Goal: Task Accomplishment & Management: Use online tool/utility

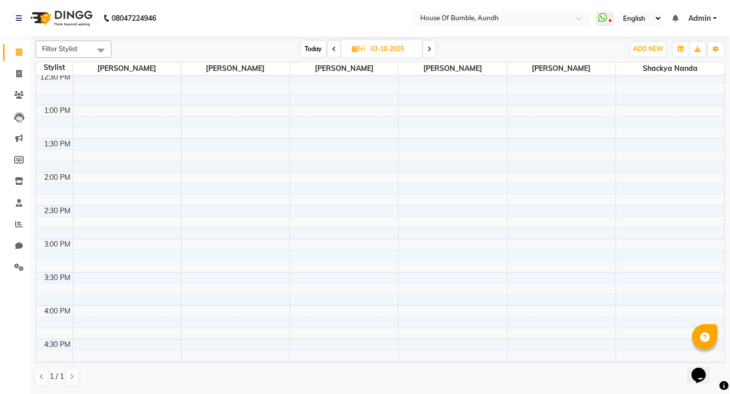
scroll to position [143, 0]
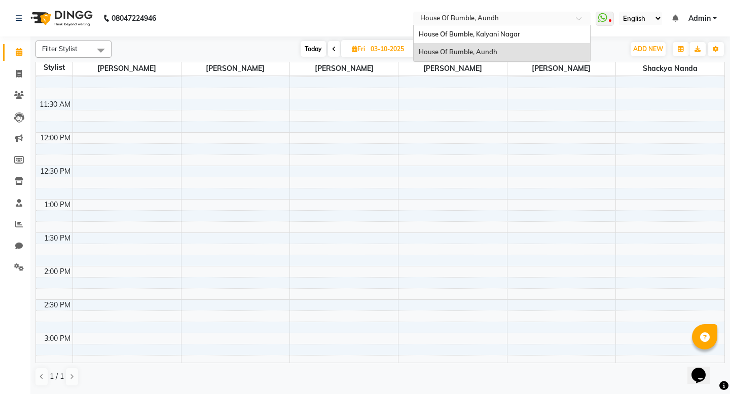
click at [576, 19] on span at bounding box center [582, 21] width 13 height 10
click at [438, 29] on div "House Of Bumble, Kalyani Nagar" at bounding box center [502, 34] width 176 height 18
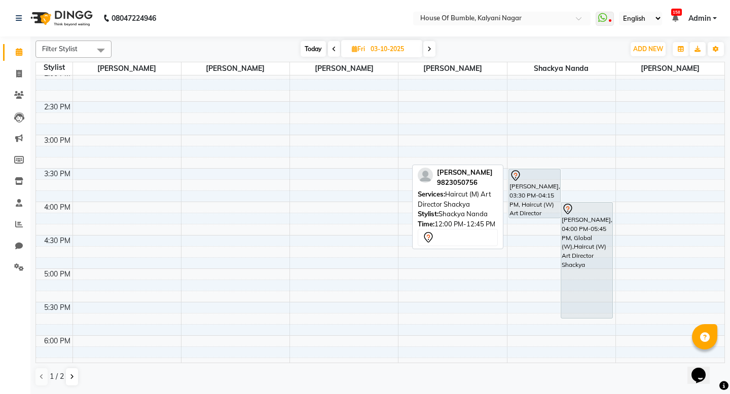
scroll to position [342, 0]
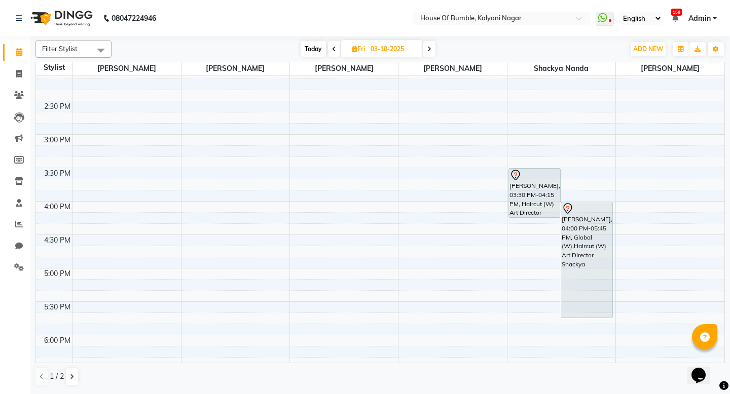
click at [335, 47] on icon at bounding box center [334, 49] width 4 height 6
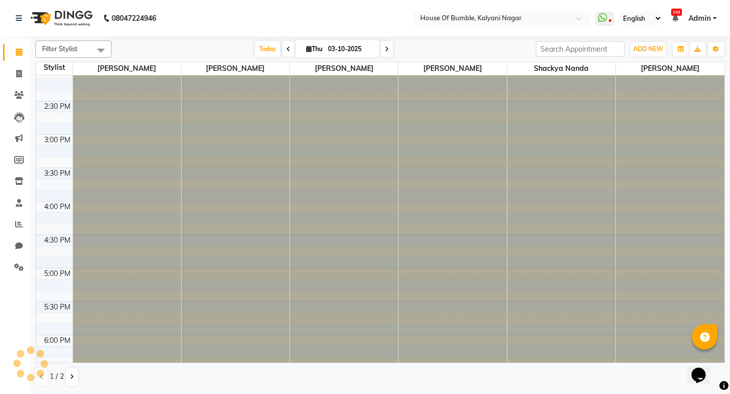
type input "02-10-2025"
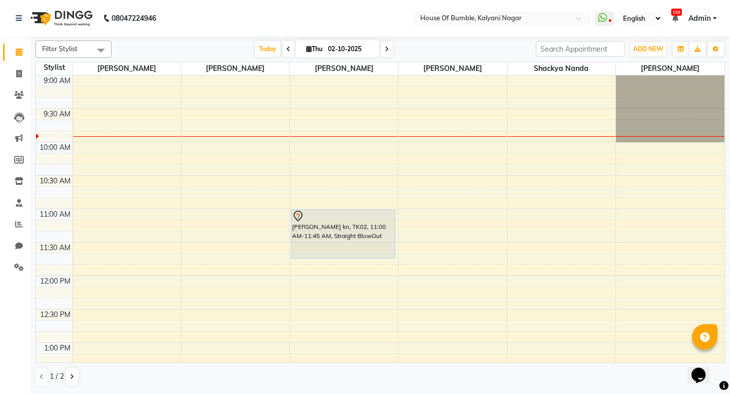
scroll to position [0, 0]
click at [717, 45] on button "Toggle Dropdown" at bounding box center [715, 49] width 16 height 14
drag, startPoint x: 717, startPoint y: 45, endPoint x: 707, endPoint y: 92, distance: 48.7
click at [684, 97] on div "Filter Stylist Select All Atul Lashkare Prakash Aute Devendra Borse Neha Sonawn…" at bounding box center [379, 213] width 689 height 354
click at [717, 46] on icon "button" at bounding box center [715, 49] width 6 height 6
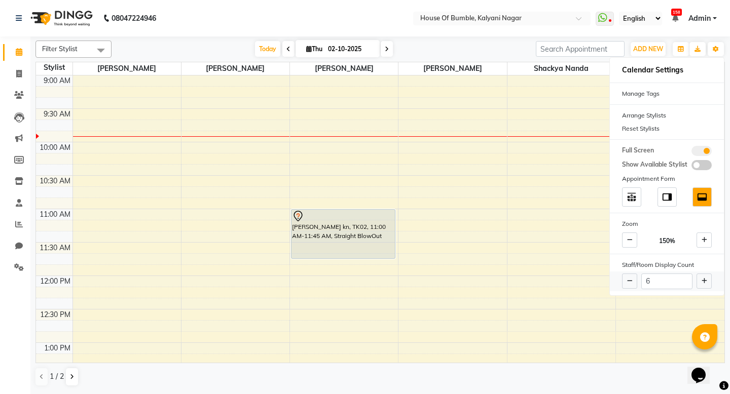
click at [698, 278] on button at bounding box center [703, 281] width 15 height 15
type input "7"
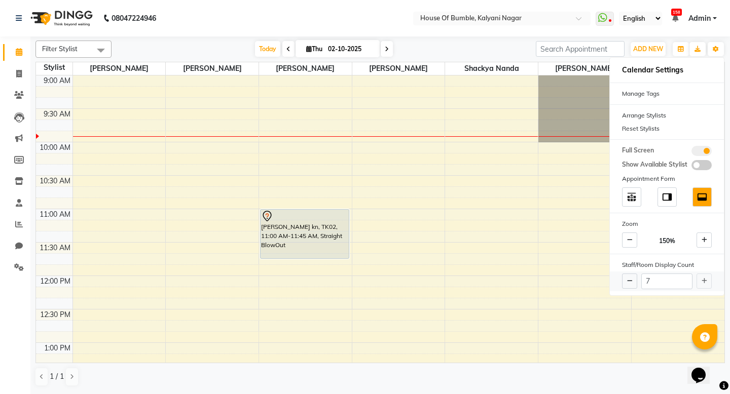
click at [705, 277] on div "7" at bounding box center [667, 282] width 114 height 20
select select "88241"
select select "tentative"
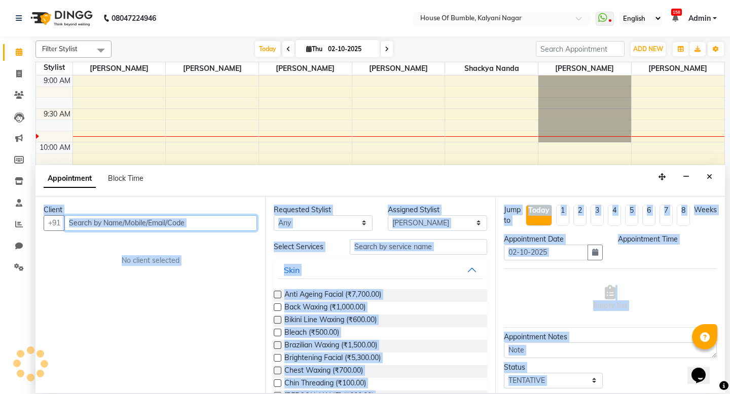
select select "705"
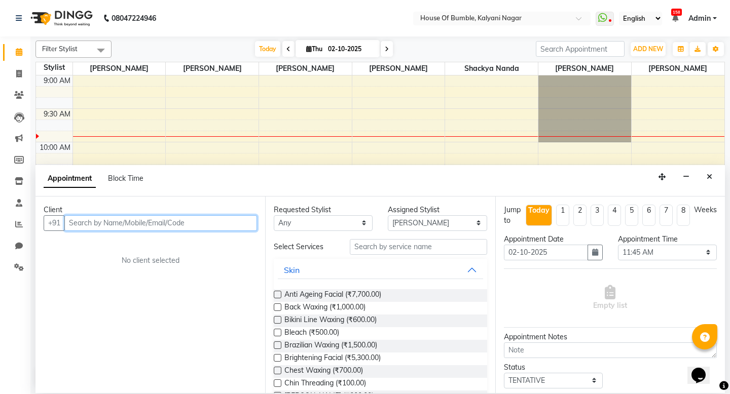
click at [700, 101] on td at bounding box center [398, 102] width 652 height 11
click at [705, 173] on button "Close" at bounding box center [709, 177] width 15 height 16
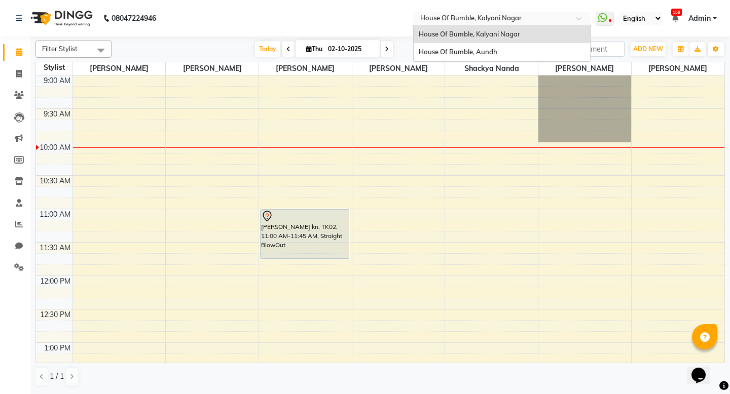
drag, startPoint x: 405, startPoint y: 19, endPoint x: 427, endPoint y: 24, distance: 21.9
click at [413, 25] on ng-select "Select Location × House Of Bumble, Kalyani Nagar House Of Bumble, Kalyani Nagar…" at bounding box center [501, 19] width 177 height 14
drag, startPoint x: 400, startPoint y: 55, endPoint x: 356, endPoint y: 78, distance: 50.1
click at [400, 62] on app-home "08047224946 Select Location × House Of Bumble, Kalyani Nagar House Of Bumble, K…" at bounding box center [365, 196] width 730 height 393
click at [419, 51] on span "House Of Bumble, Aundh" at bounding box center [458, 52] width 79 height 8
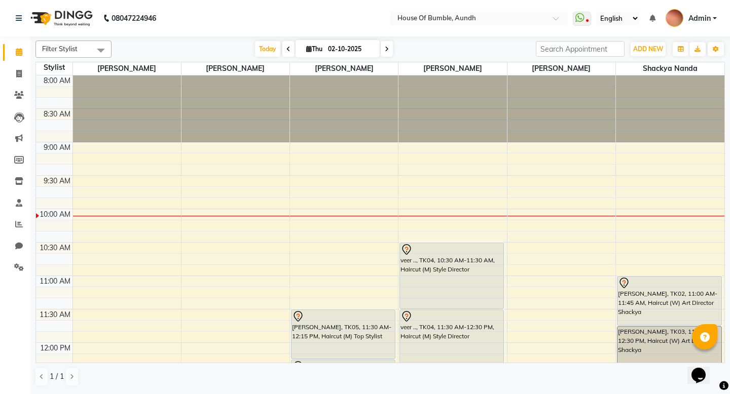
scroll to position [4, 0]
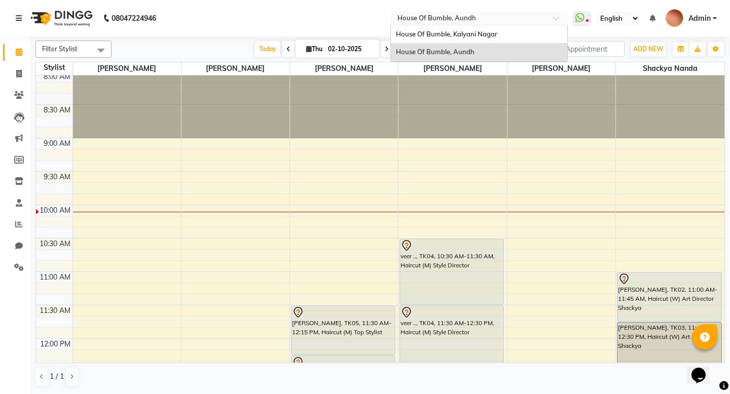
click at [395, 18] on input "text" at bounding box center [468, 19] width 147 height 10
drag, startPoint x: 384, startPoint y: 83, endPoint x: 361, endPoint y: 122, distance: 45.9
click at [376, 109] on app-home "08047224946 Select Location × House Of Bumble, Aundh House Of Bumble, Kalyani N…" at bounding box center [365, 196] width 730 height 393
click at [391, 33] on div "House Of Bumble, Kalyani Nagar" at bounding box center [479, 34] width 176 height 18
